Goal: Task Accomplishment & Management: Manage account settings

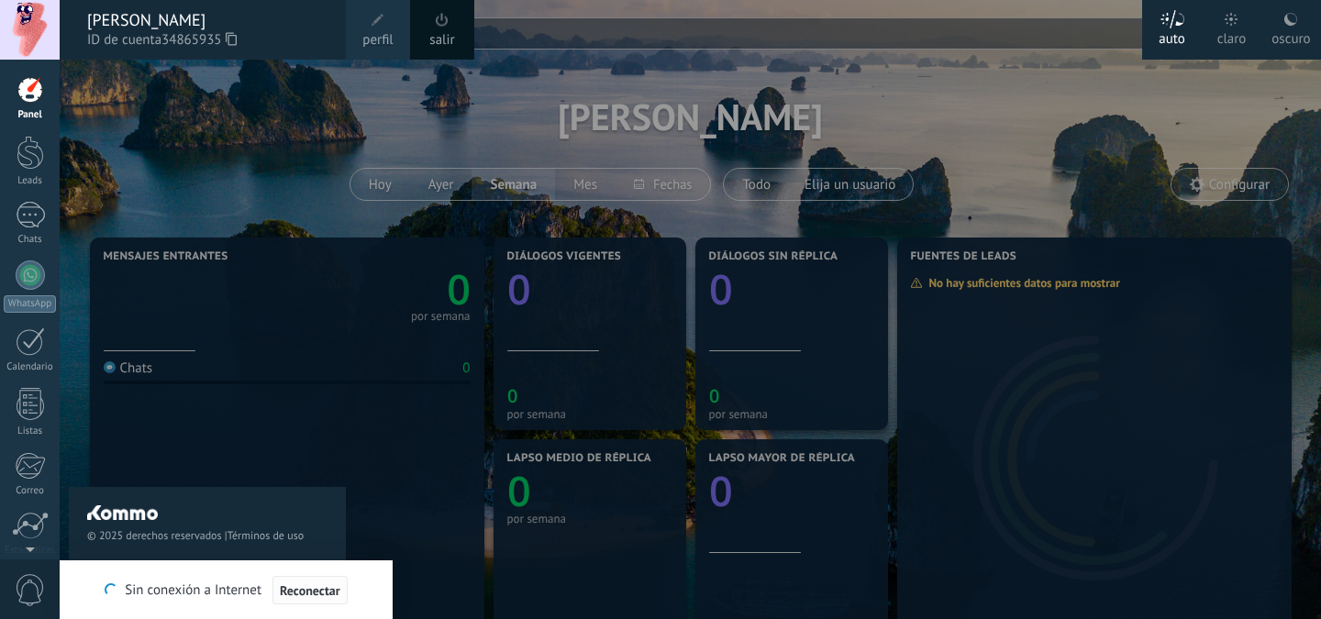
click at [321, 594] on span "Reconectar" at bounding box center [310, 591] width 61 height 13
click at [28, 98] on div at bounding box center [31, 90] width 28 height 28
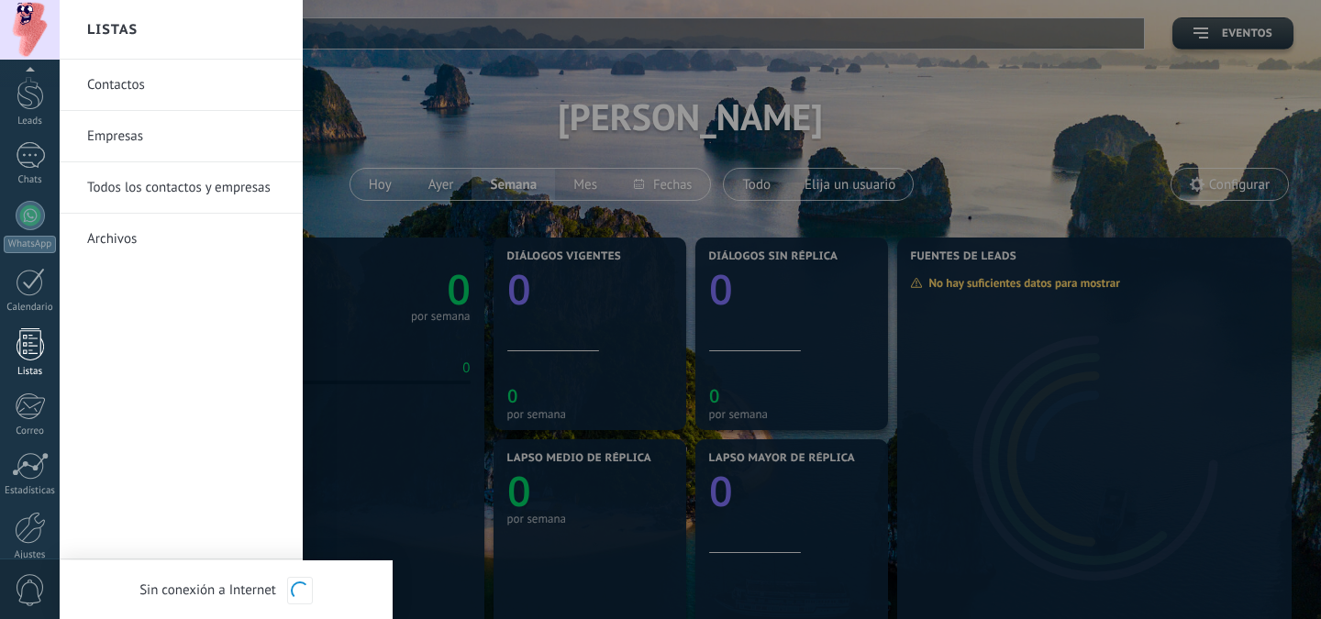
scroll to position [144, 0]
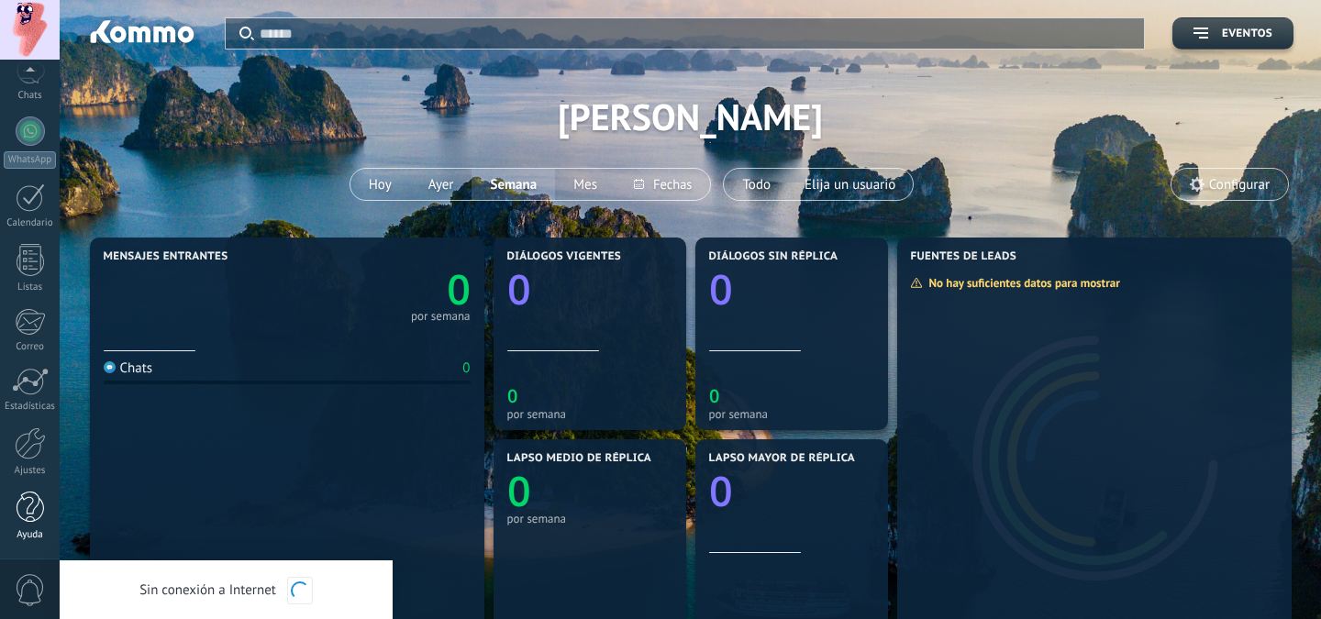
click at [36, 513] on div at bounding box center [31, 508] width 28 height 32
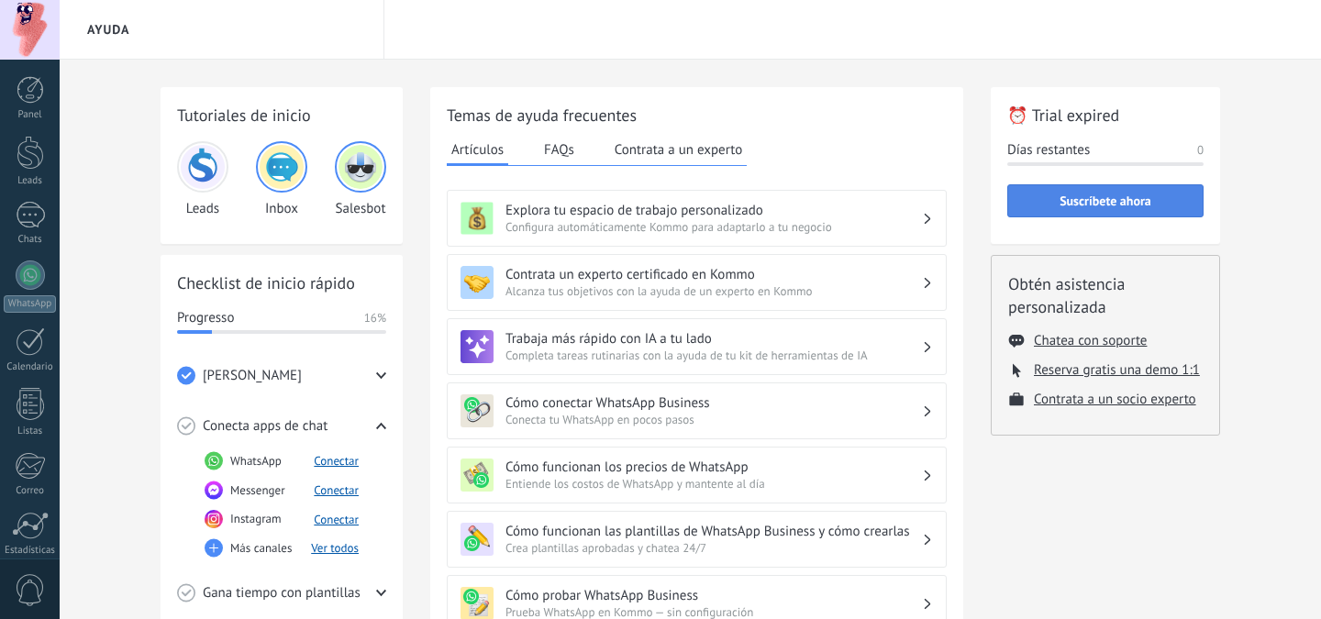
click at [1093, 202] on span "Suscríbete ahora" at bounding box center [1106, 201] width 92 height 13
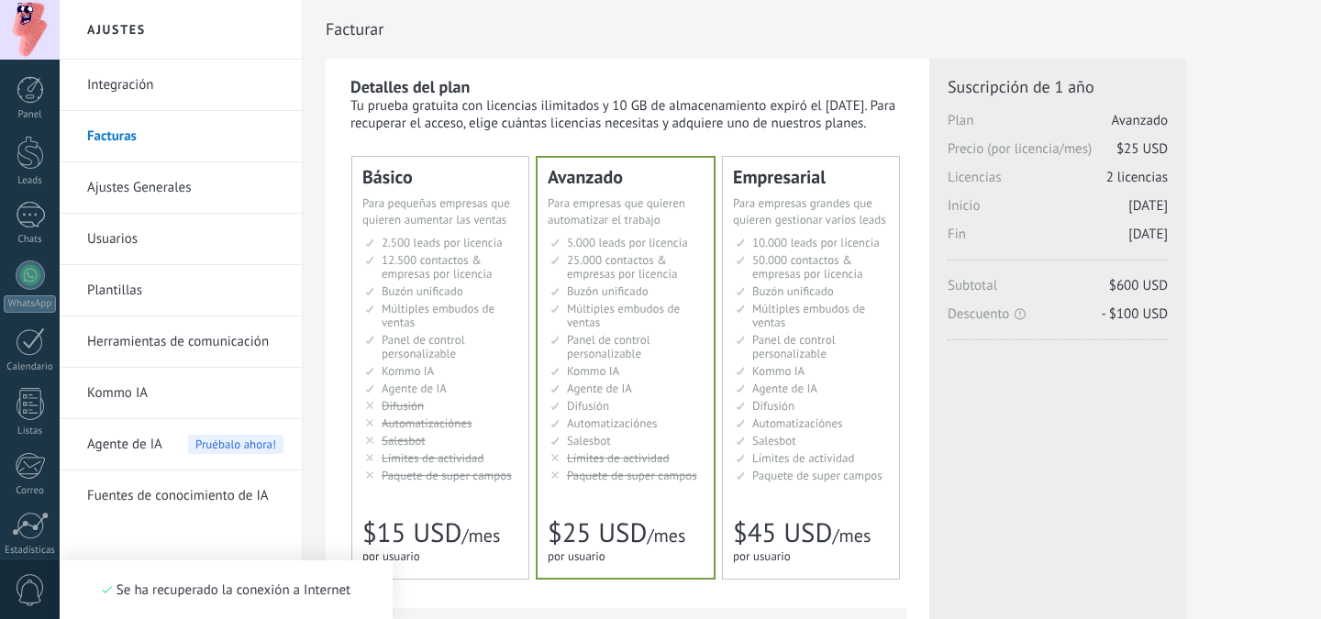
click at [431, 362] on span "Panel de control personalizable" at bounding box center [424, 346] width 84 height 29
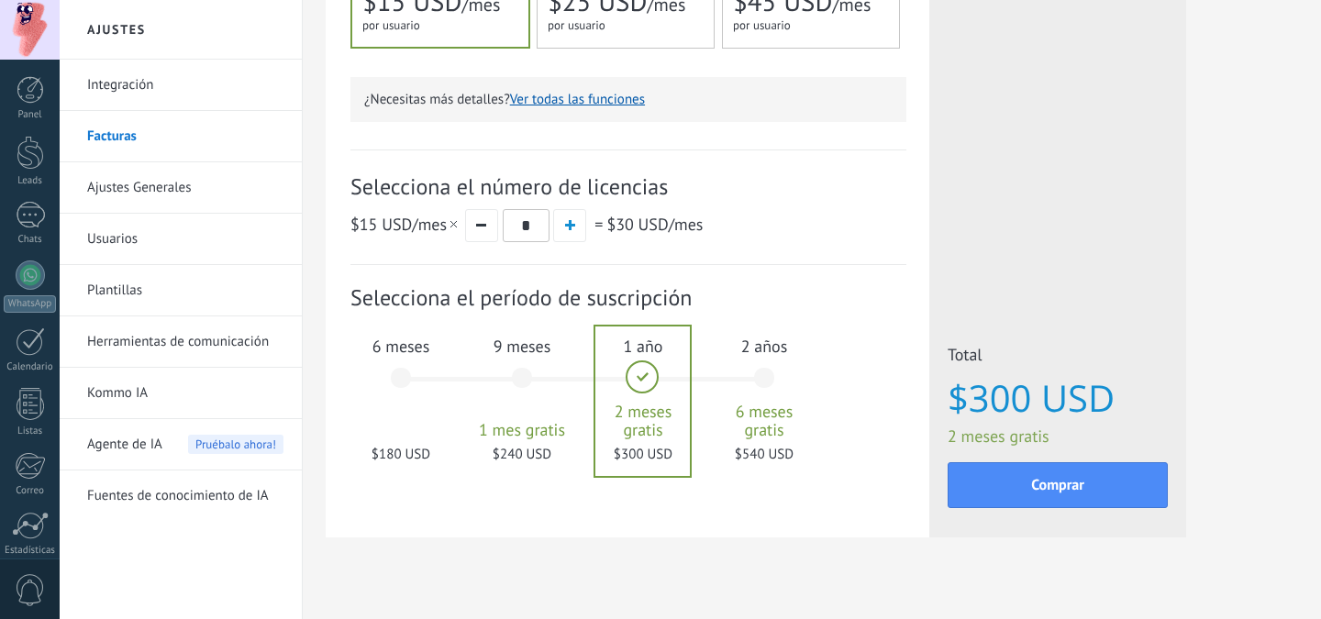
scroll to position [558, 0]
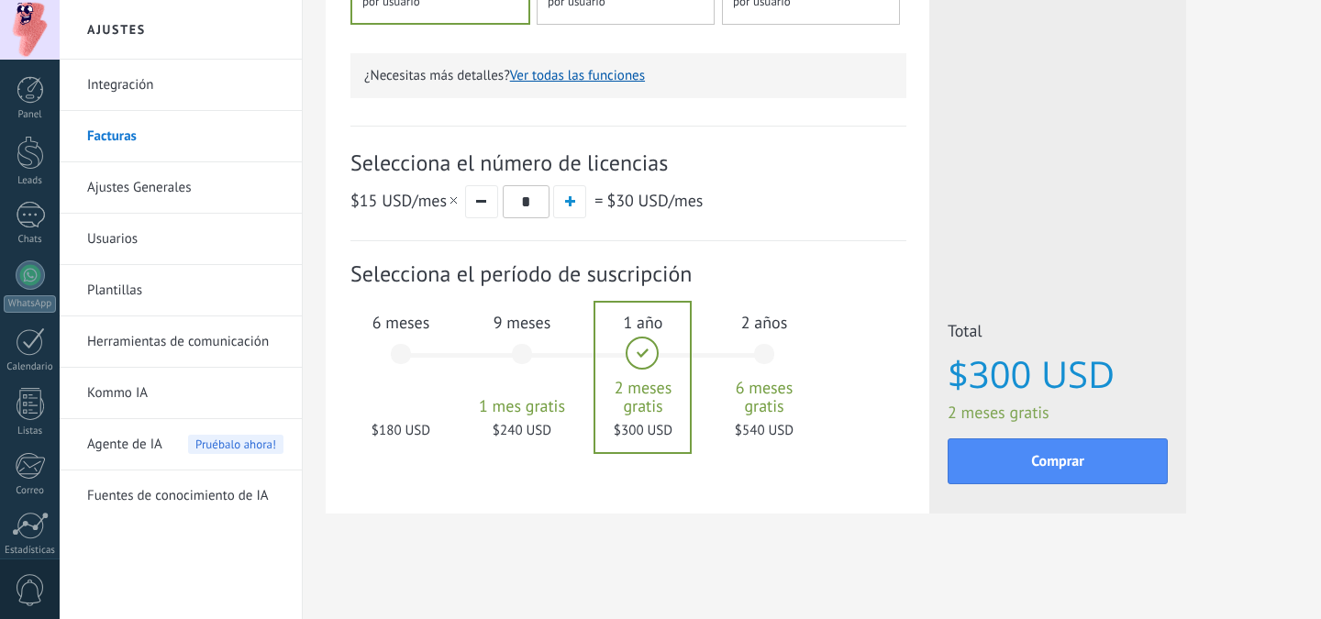
click at [180, 497] on link "Fuentes de conocimiento de IA" at bounding box center [185, 496] width 196 height 51
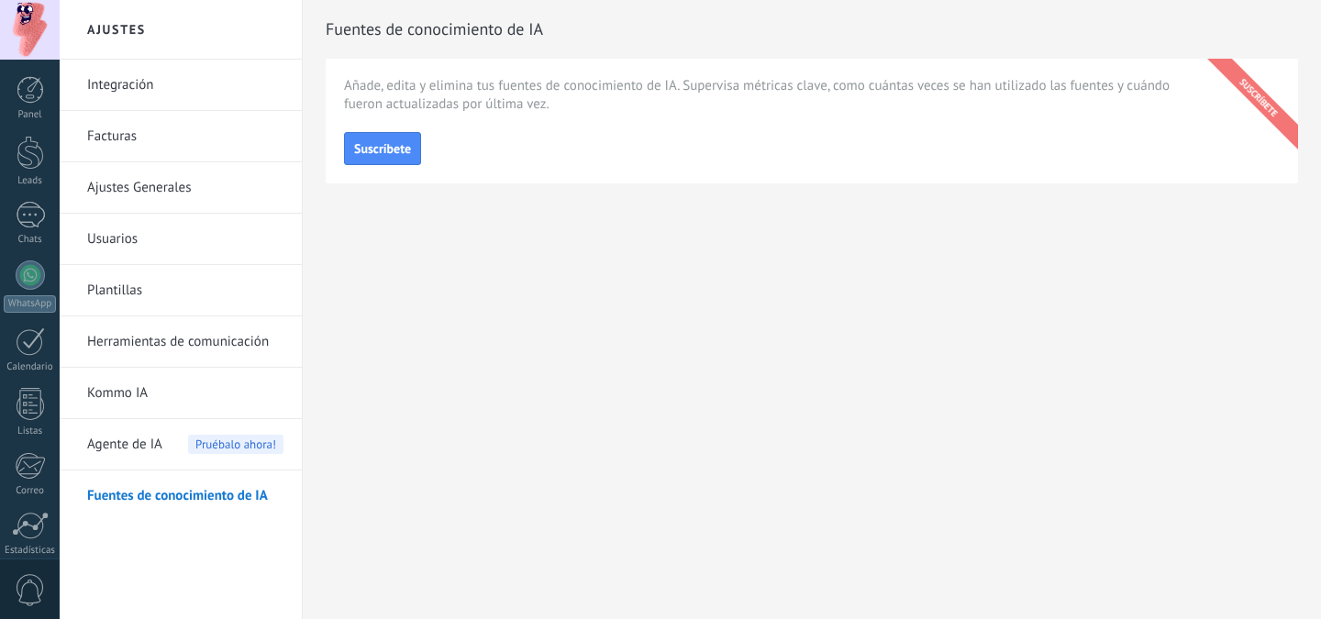
click at [132, 449] on span "Agente de IA" at bounding box center [124, 444] width 75 height 51
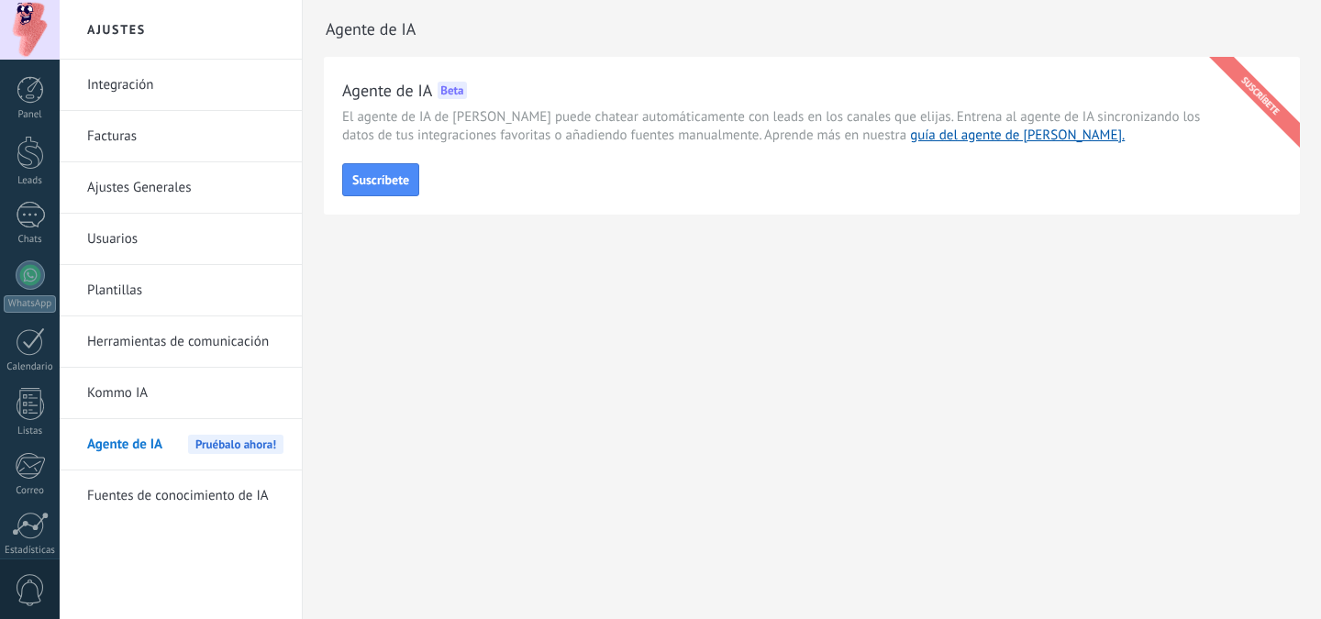
click at [244, 445] on span "Pruébalo ahora!" at bounding box center [235, 444] width 95 height 19
